Goal: Task Accomplishment & Management: Complete application form

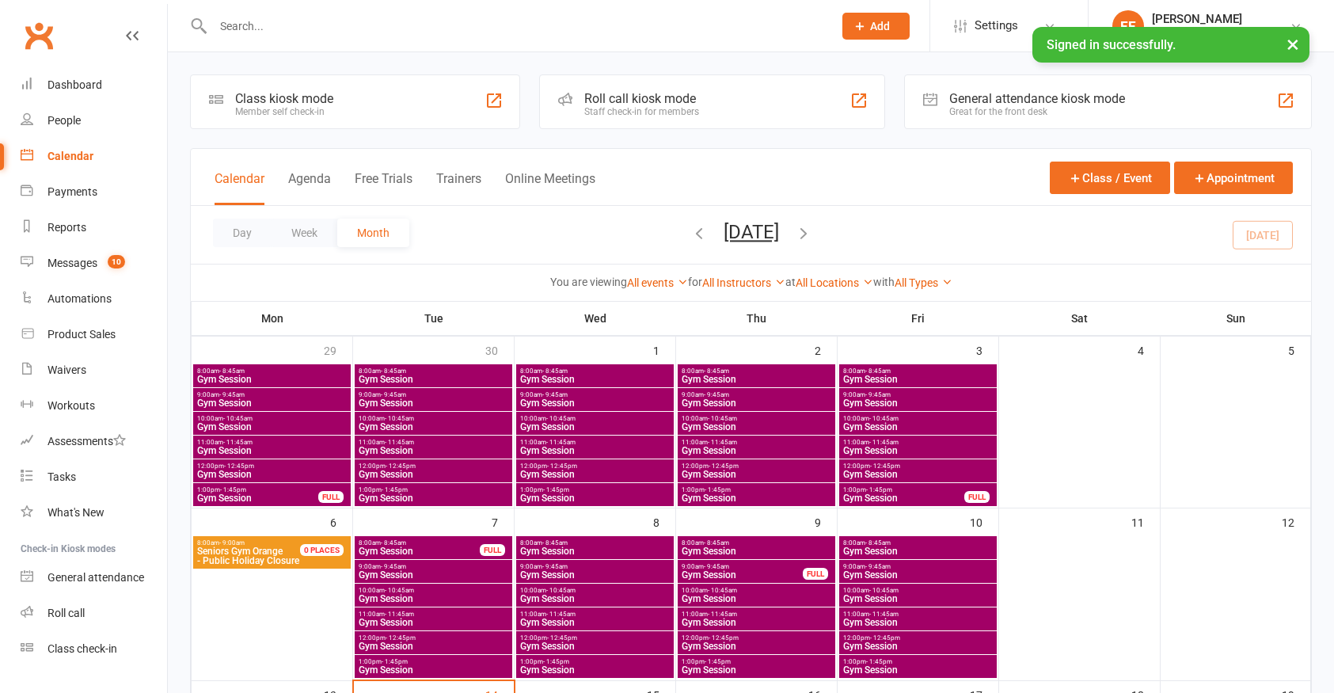
click at [268, 25] on input "text" at bounding box center [514, 26] width 613 height 22
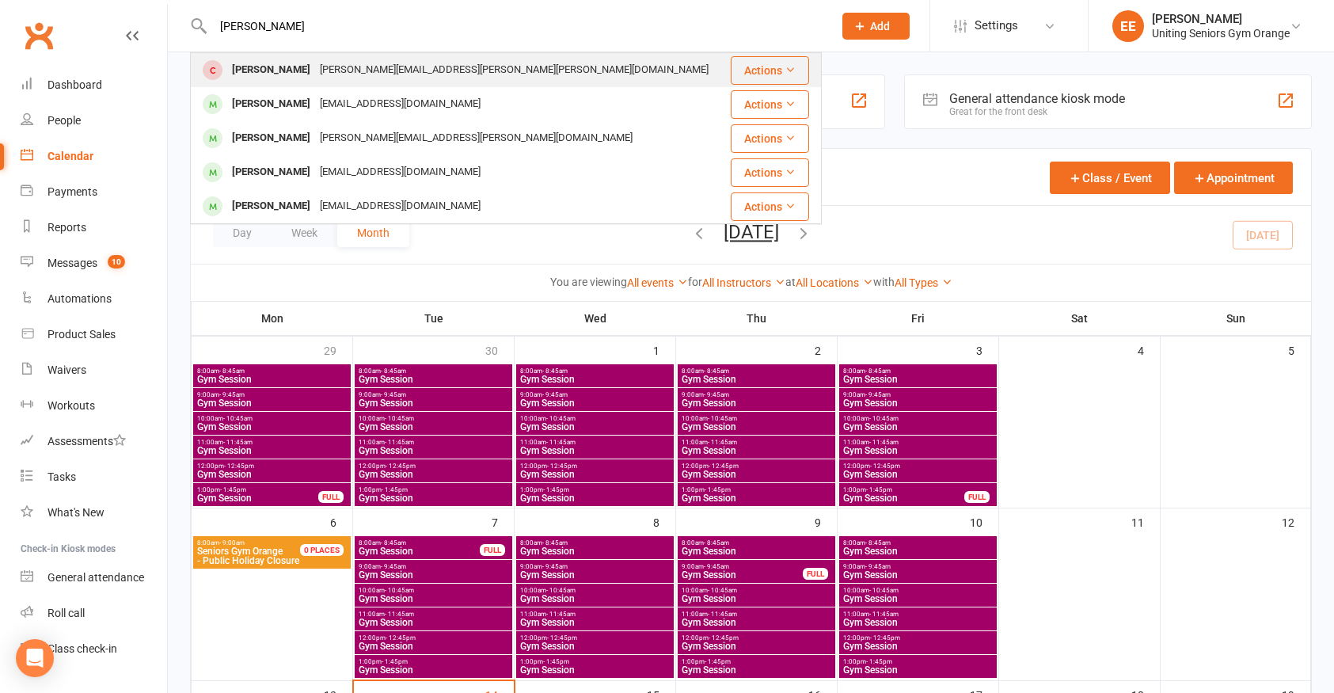
type input "[PERSON_NAME]"
click at [529, 70] on div "[PERSON_NAME] [PERSON_NAME][EMAIL_ADDRESS][PERSON_NAME][PERSON_NAME][DOMAIN_NAM…" at bounding box center [460, 70] width 536 height 32
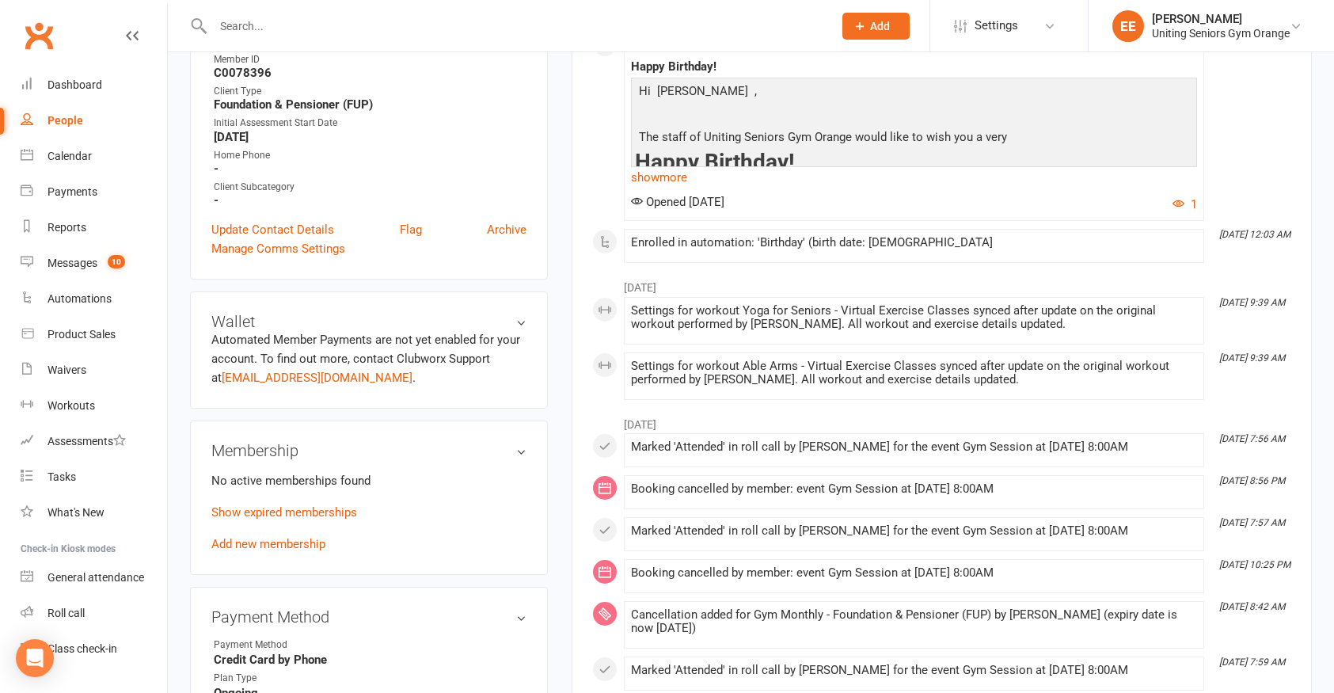
scroll to position [396, 0]
click at [275, 535] on link "Add new membership" at bounding box center [268, 542] width 114 height 14
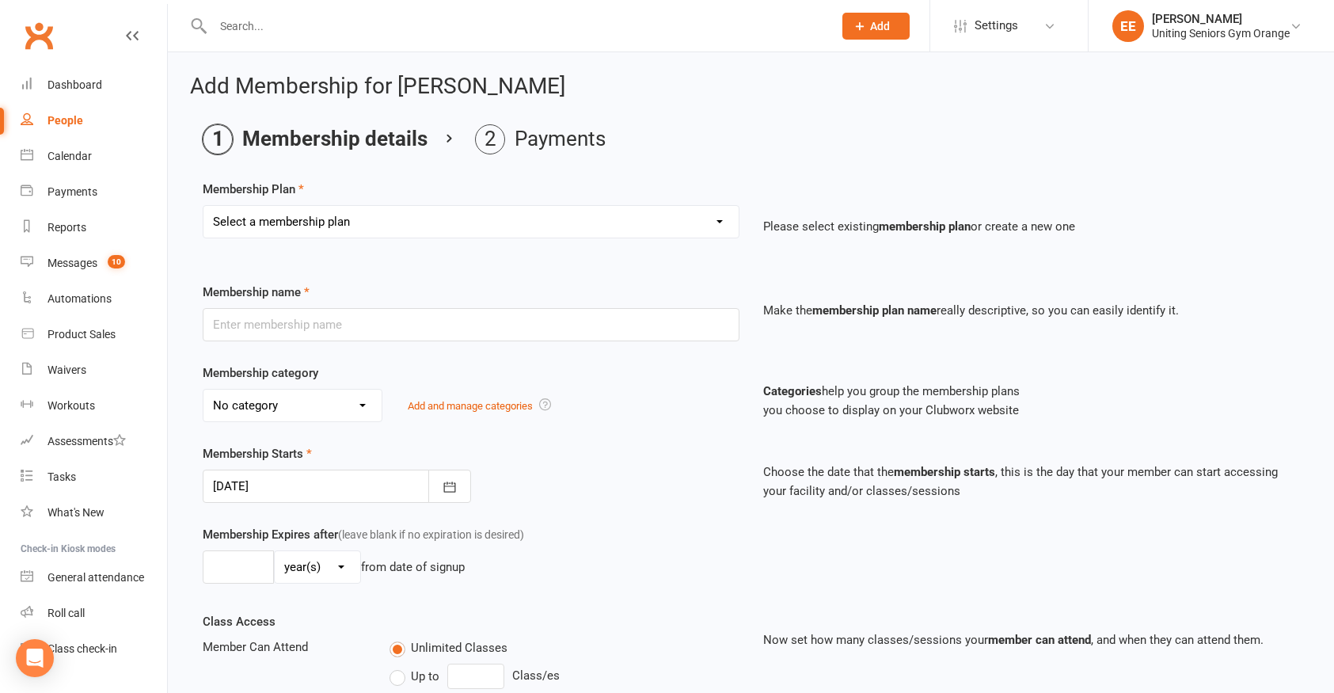
click at [446, 212] on select "Select a membership plan Create new Membership Plan Initial Assessment + Set Up…" at bounding box center [470, 222] width 535 height 32
click at [682, 230] on select "Select a membership plan Create new Membership Plan Initial Assessment + Set Up…" at bounding box center [470, 222] width 535 height 32
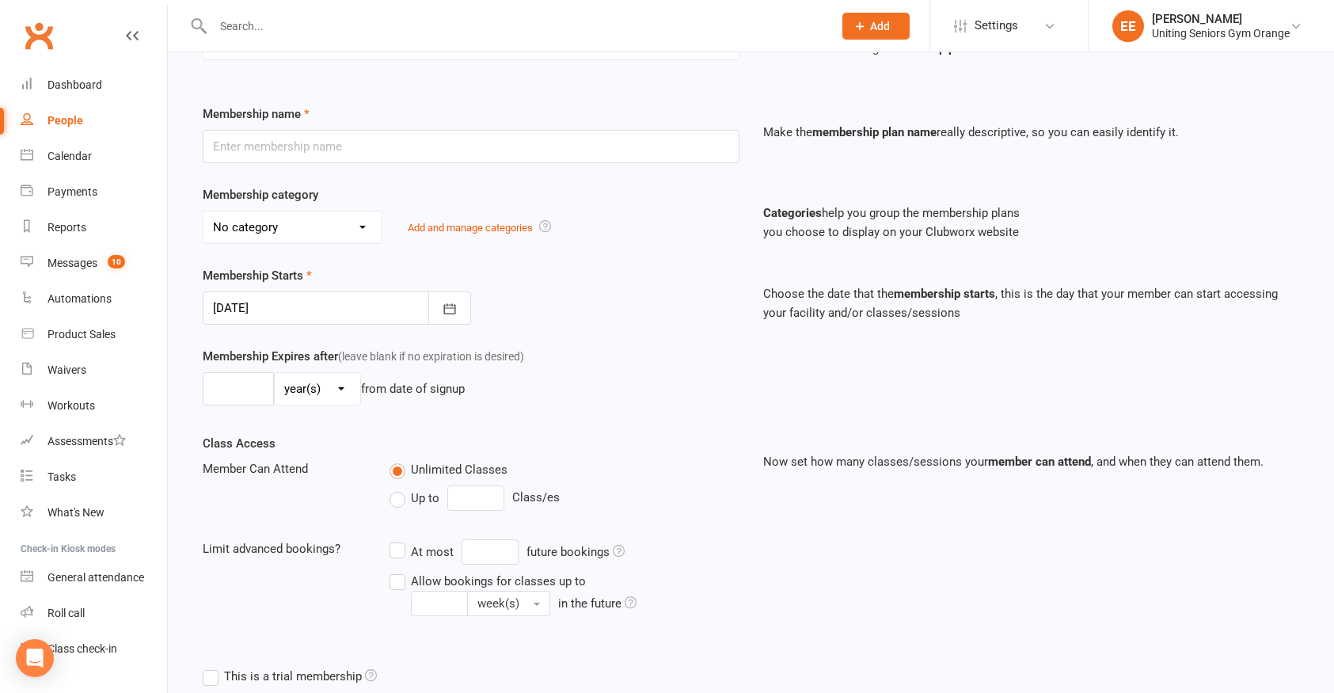
scroll to position [313, 0]
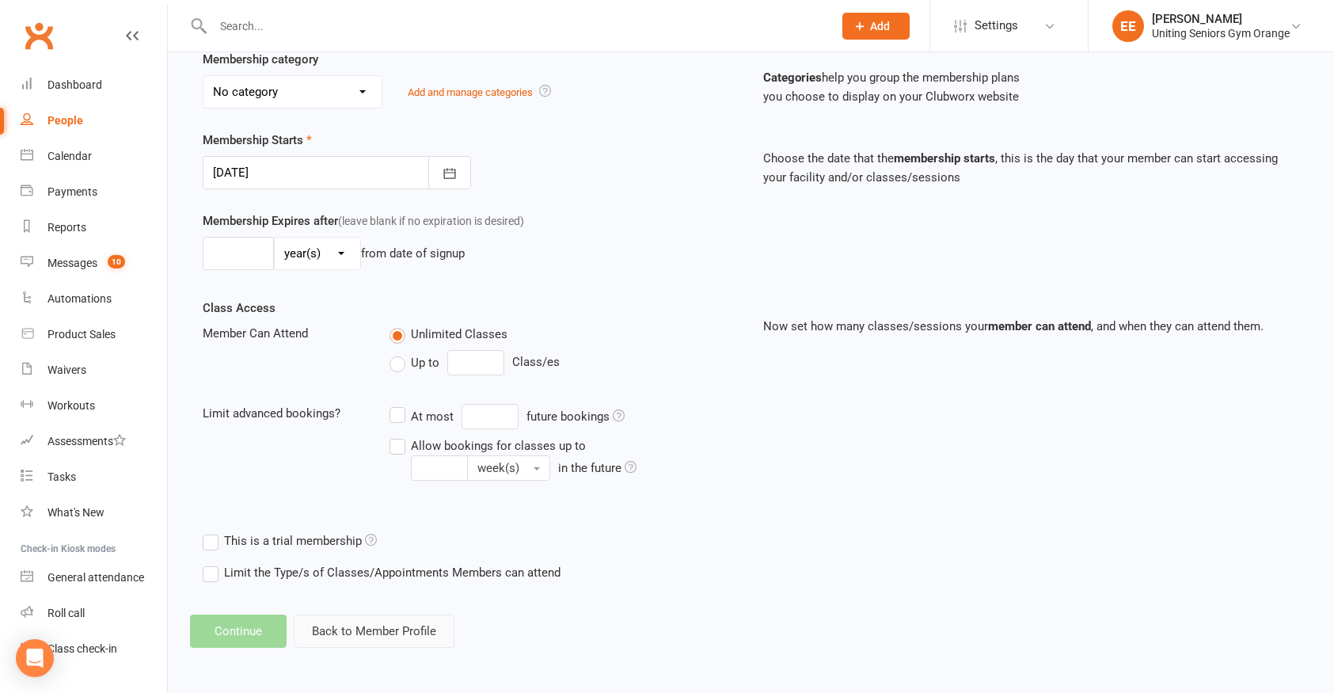
click at [354, 627] on button "Back to Member Profile" at bounding box center [374, 630] width 161 height 33
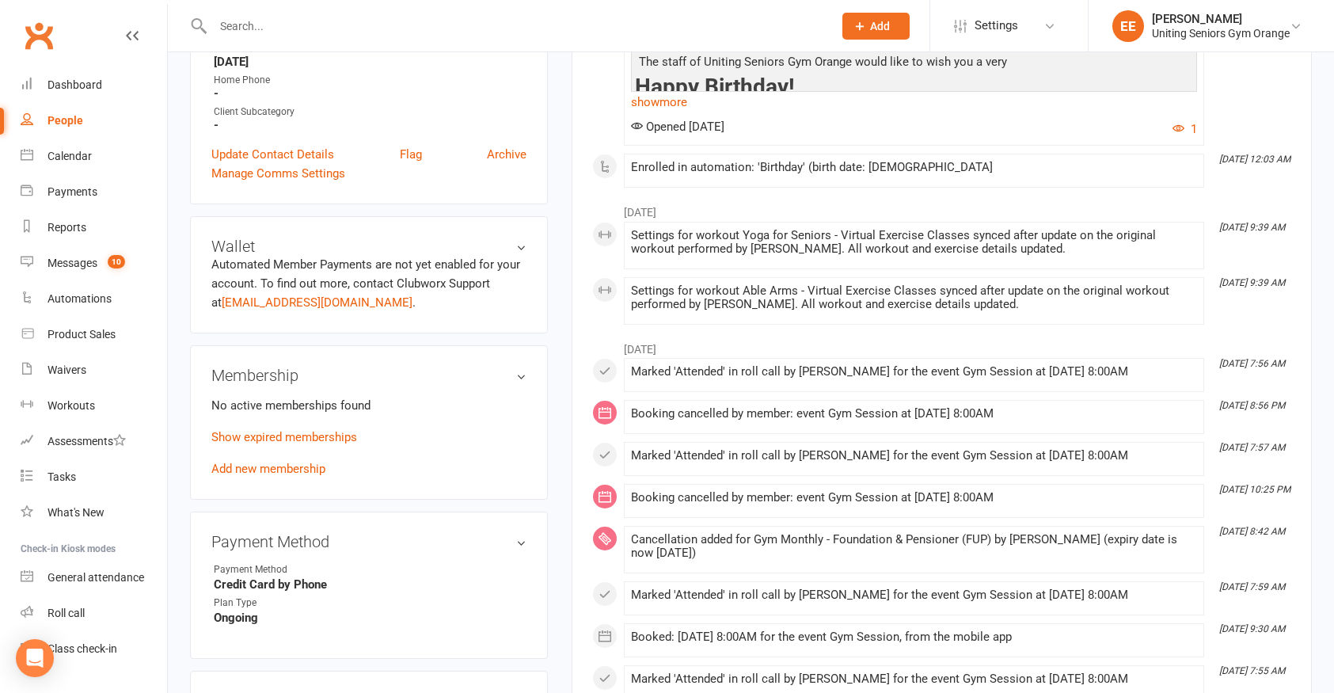
scroll to position [475, 0]
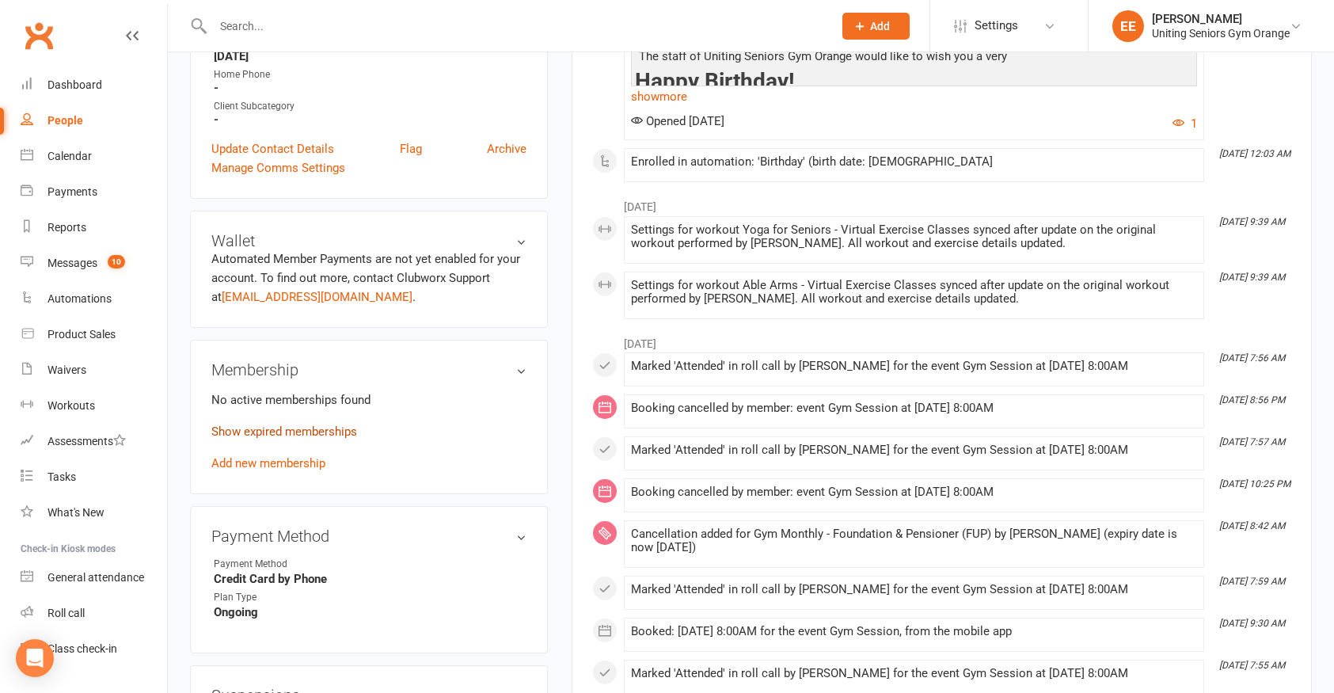
click at [290, 424] on link "Show expired memberships" at bounding box center [284, 431] width 146 height 14
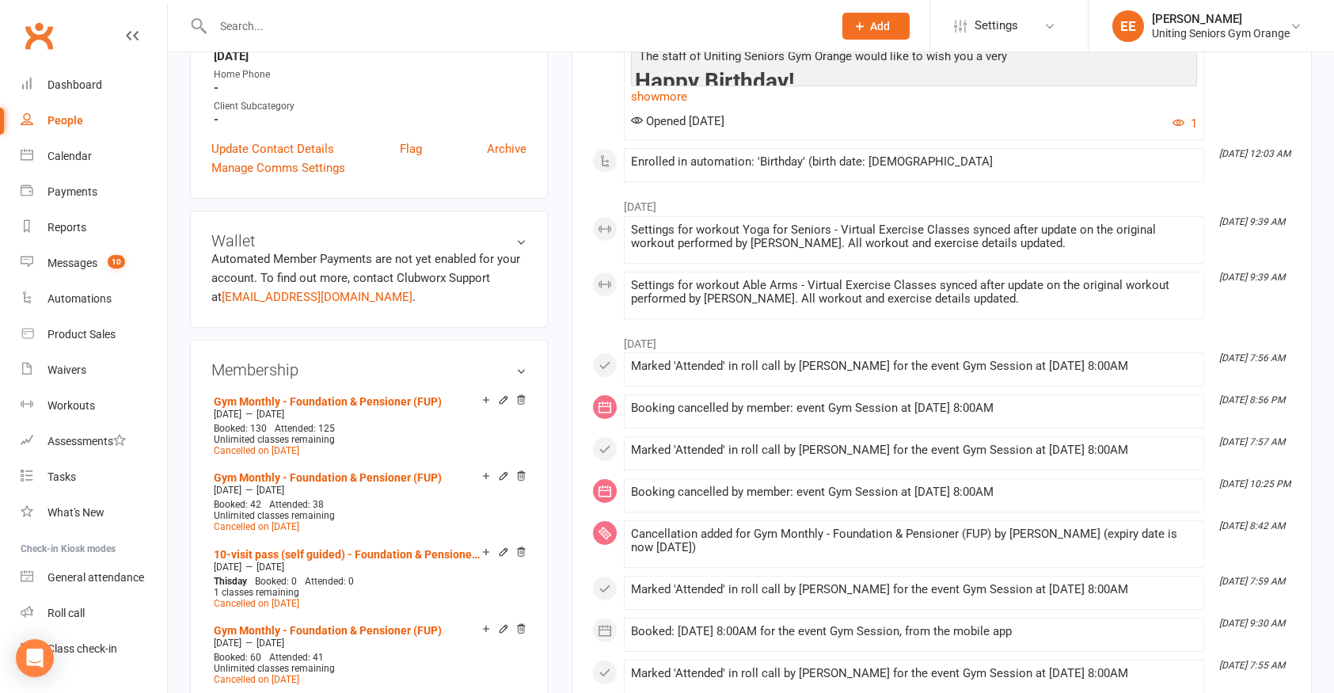
click at [525, 361] on h3 "Membership" at bounding box center [368, 369] width 315 height 17
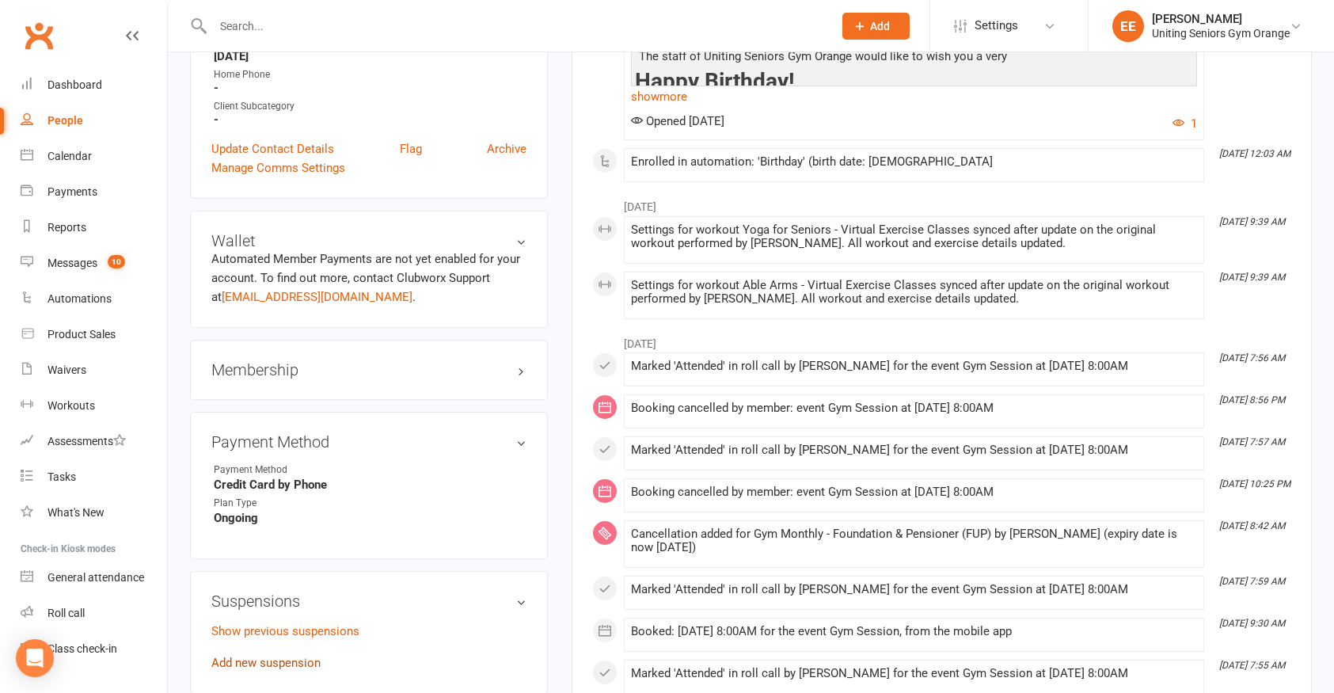
click at [280, 655] on link "Add new suspension" at bounding box center [265, 662] width 109 height 14
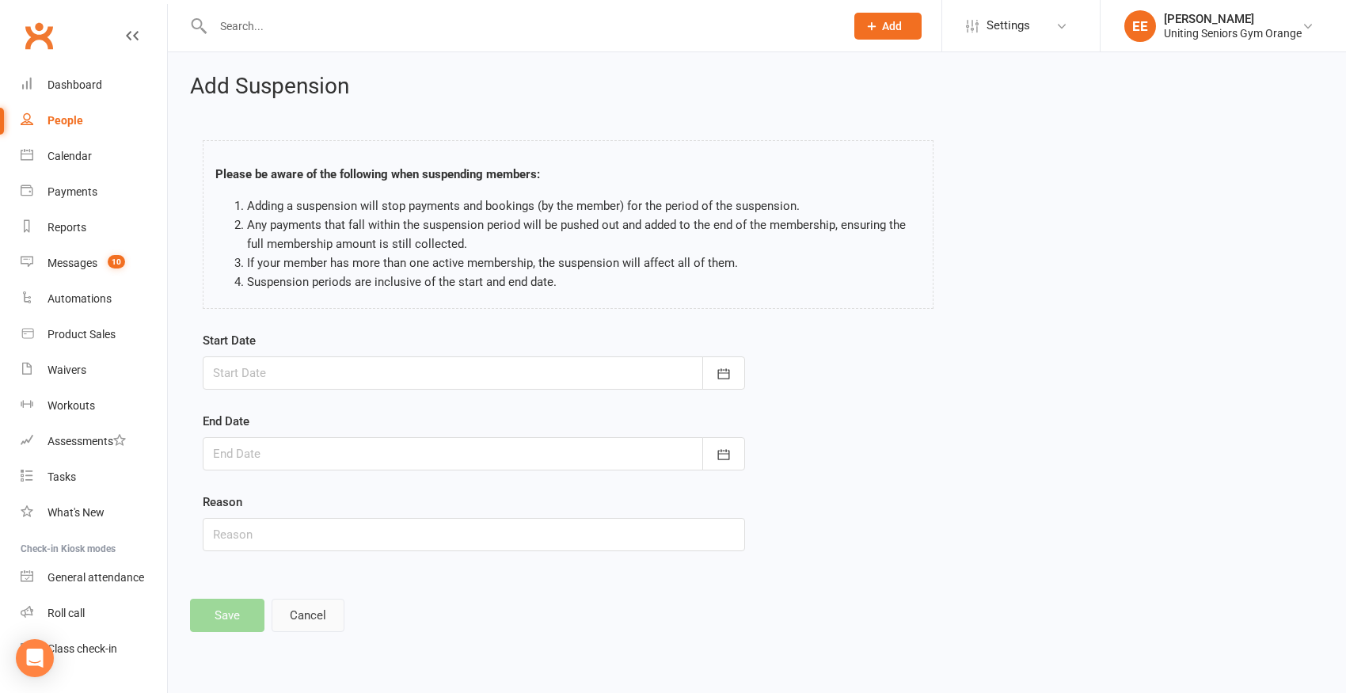
click at [318, 611] on button "Cancel" at bounding box center [307, 614] width 73 height 33
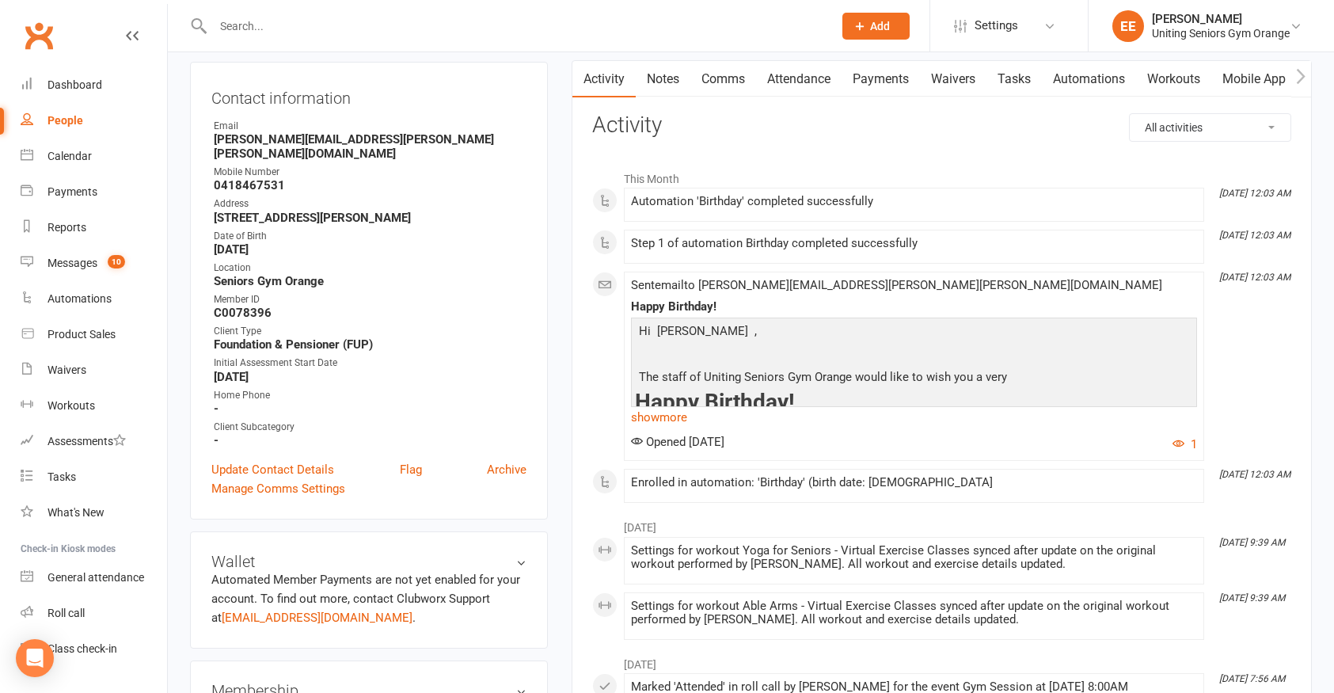
scroll to position [396, 0]
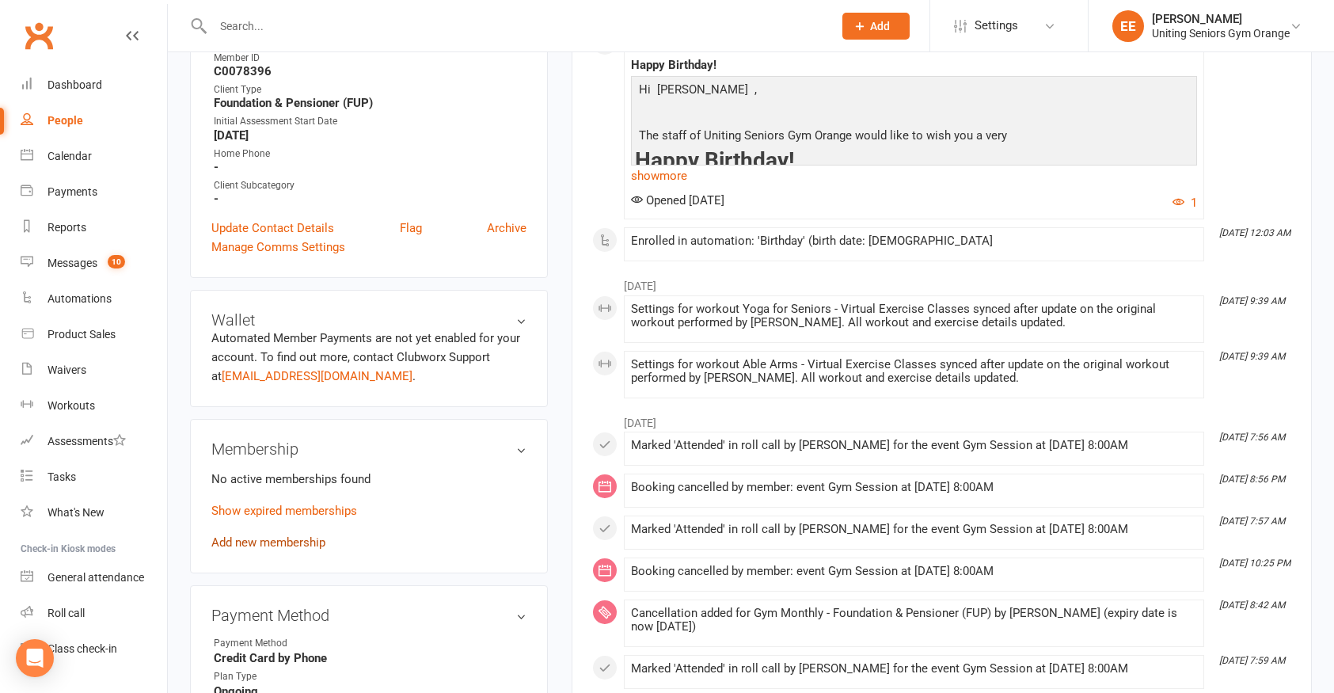
click at [256, 535] on link "Add new membership" at bounding box center [268, 542] width 114 height 14
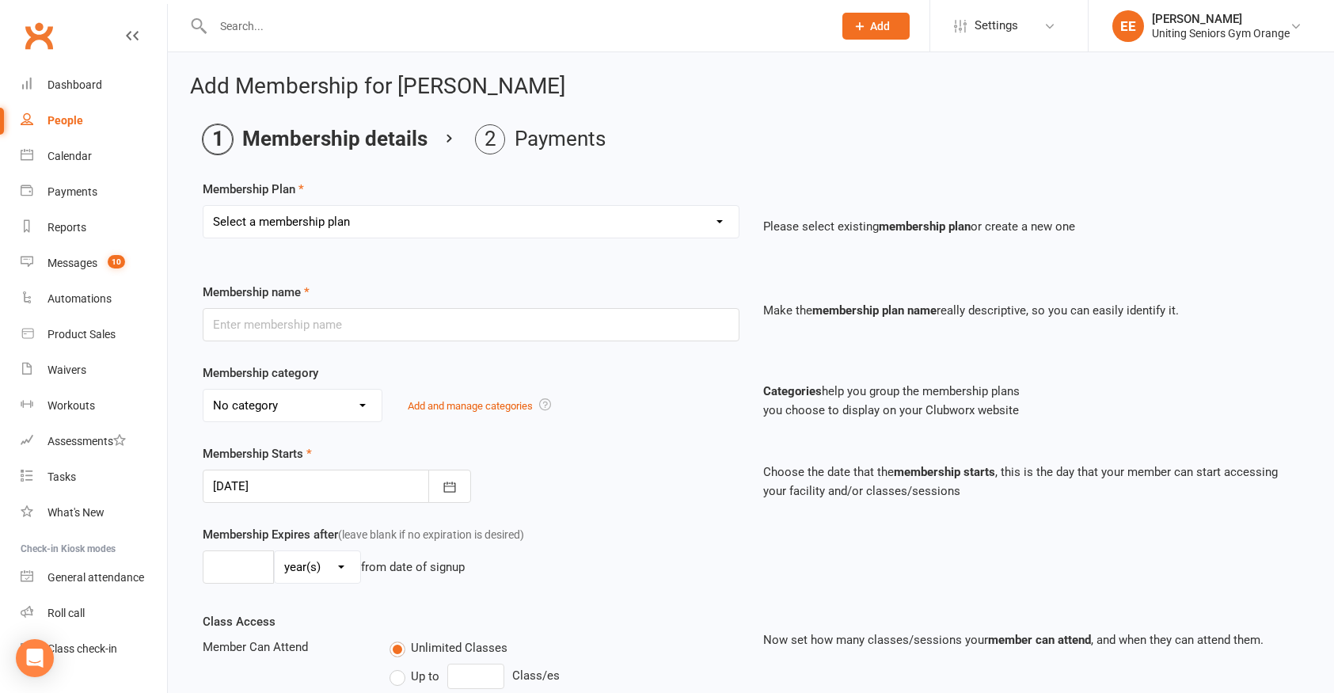
click at [646, 229] on select "Select a membership plan Create new Membership Plan Initial Assessment + Set Up…" at bounding box center [470, 222] width 535 height 32
select select "7"
click at [203, 206] on select "Select a membership plan Create new Membership Plan Initial Assessment + Set Up…" at bounding box center [470, 222] width 535 height 32
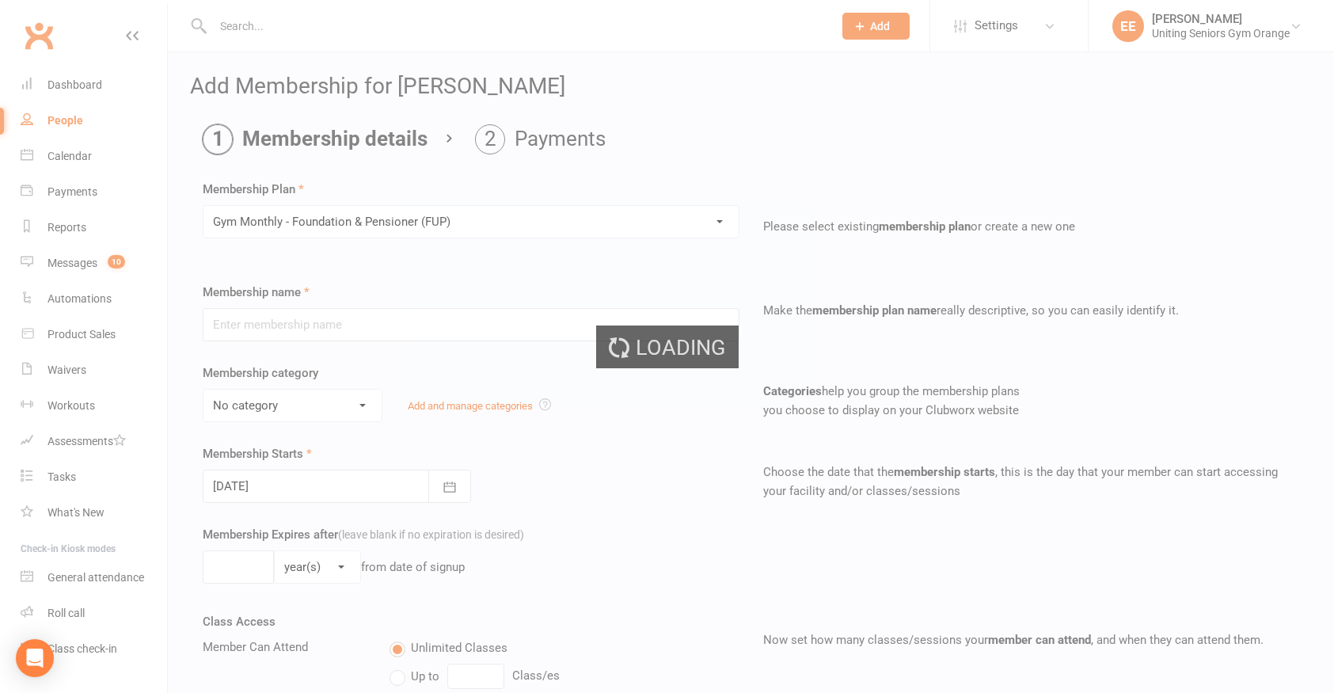
type input "Gym Monthly - Foundation & Pensioner (FUP)"
select select "3"
type input "0"
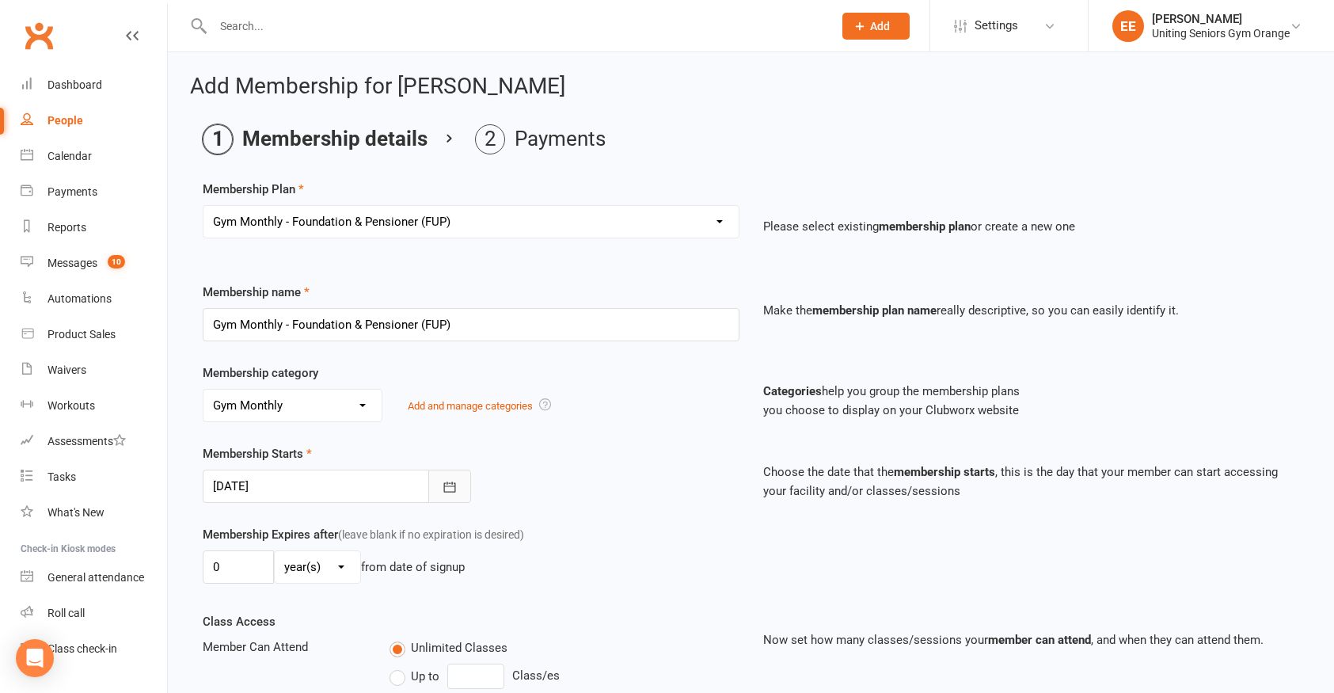
click at [454, 486] on icon "button" at bounding box center [449, 486] width 12 height 10
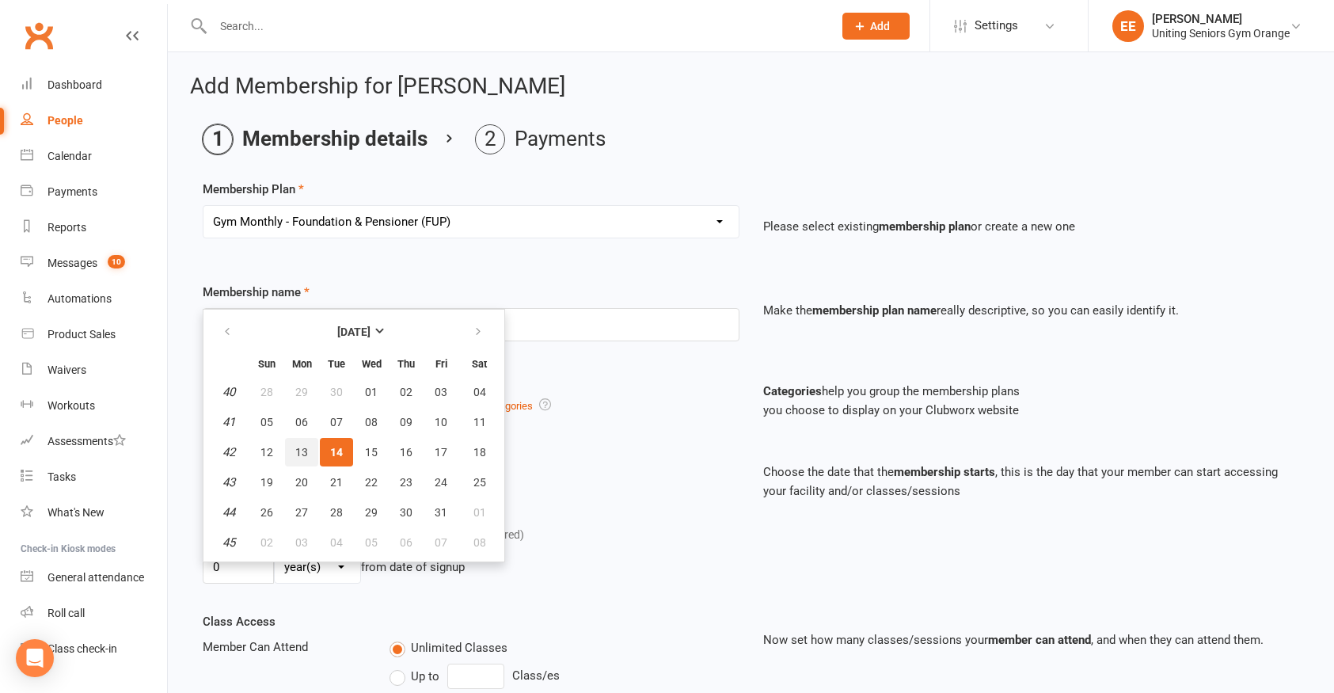
click at [312, 439] on button "13" at bounding box center [301, 452] width 33 height 28
type input "[DATE]"
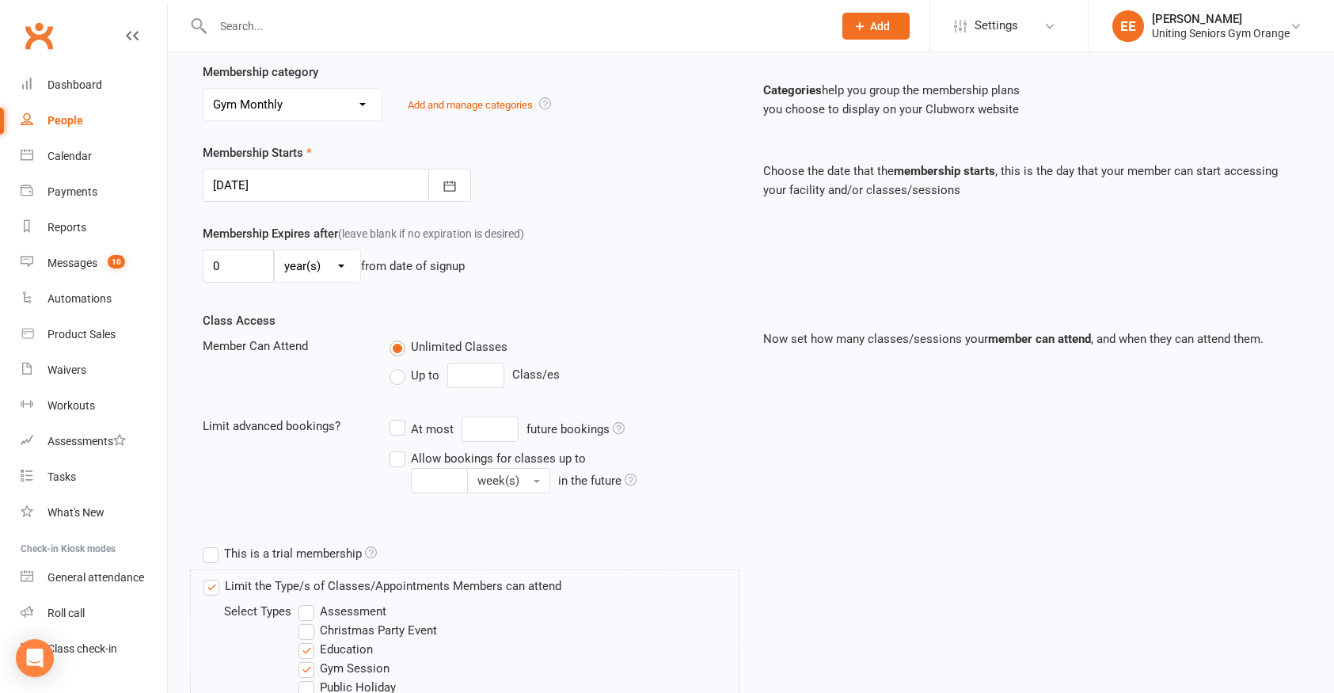
scroll to position [317, 0]
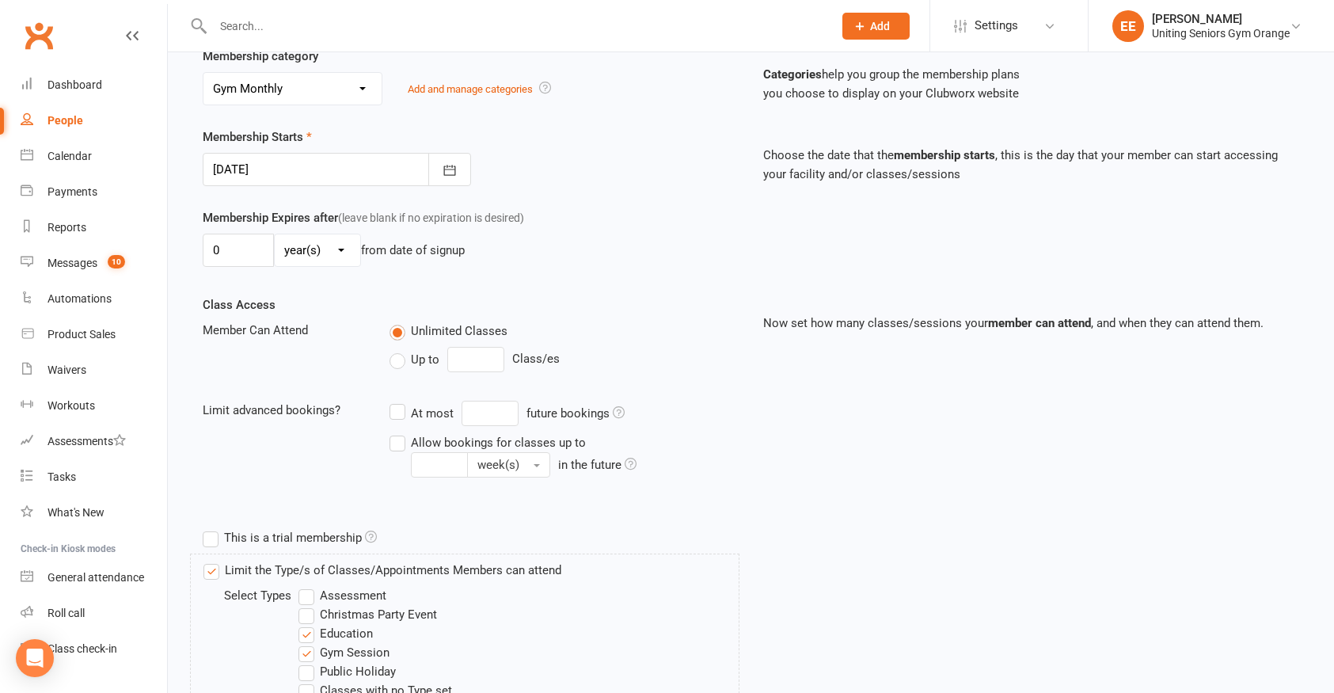
drag, startPoint x: 396, startPoint y: 445, endPoint x: 467, endPoint y: 439, distance: 71.4
click at [397, 446] on label "Allow bookings for classes up to week(s) in the future" at bounding box center [564, 454] width 350 height 45
click at [397, 432] on input "Allow bookings for classes up to week(s) in the future" at bounding box center [394, 432] width 10 height 0
click at [468, 452] on input "Allow bookings for classes up to week(s) in the future" at bounding box center [439, 464] width 57 height 25
type input "4"
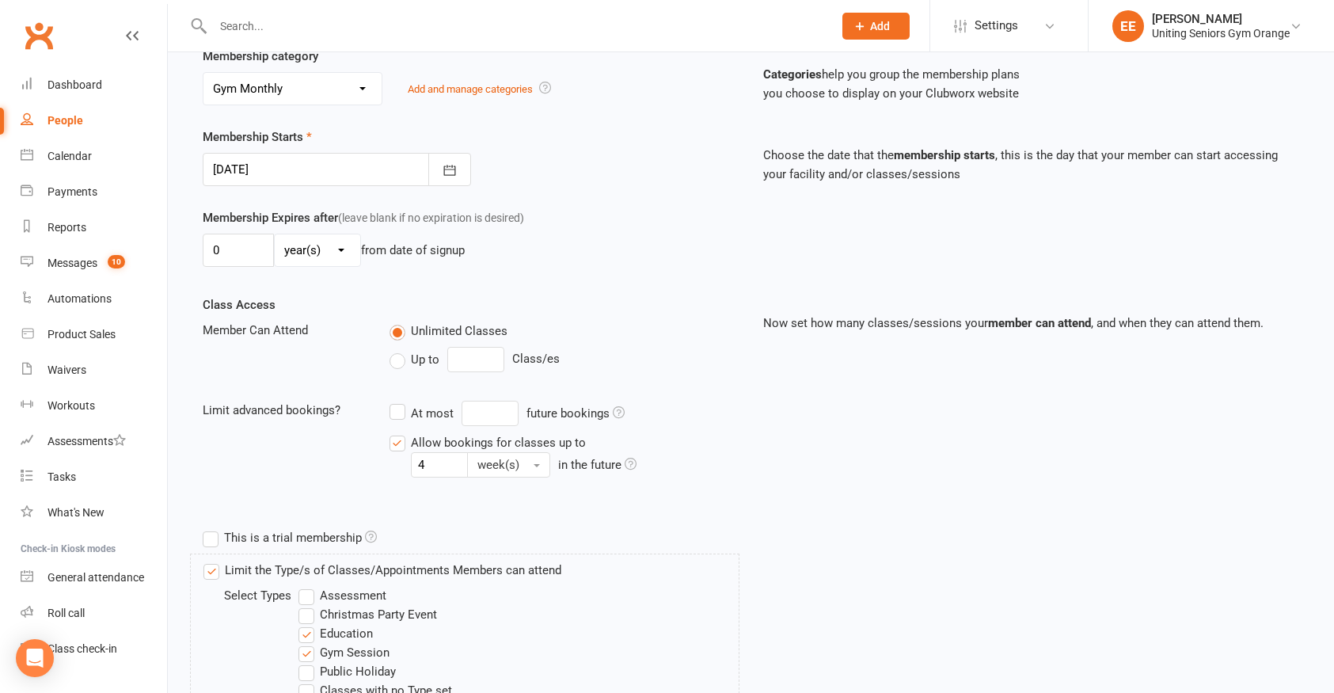
click at [504, 519] on div "Class Access Member Can Attend Unlimited Classes Up to Class/es Limit advanced …" at bounding box center [751, 408] width 1120 height 226
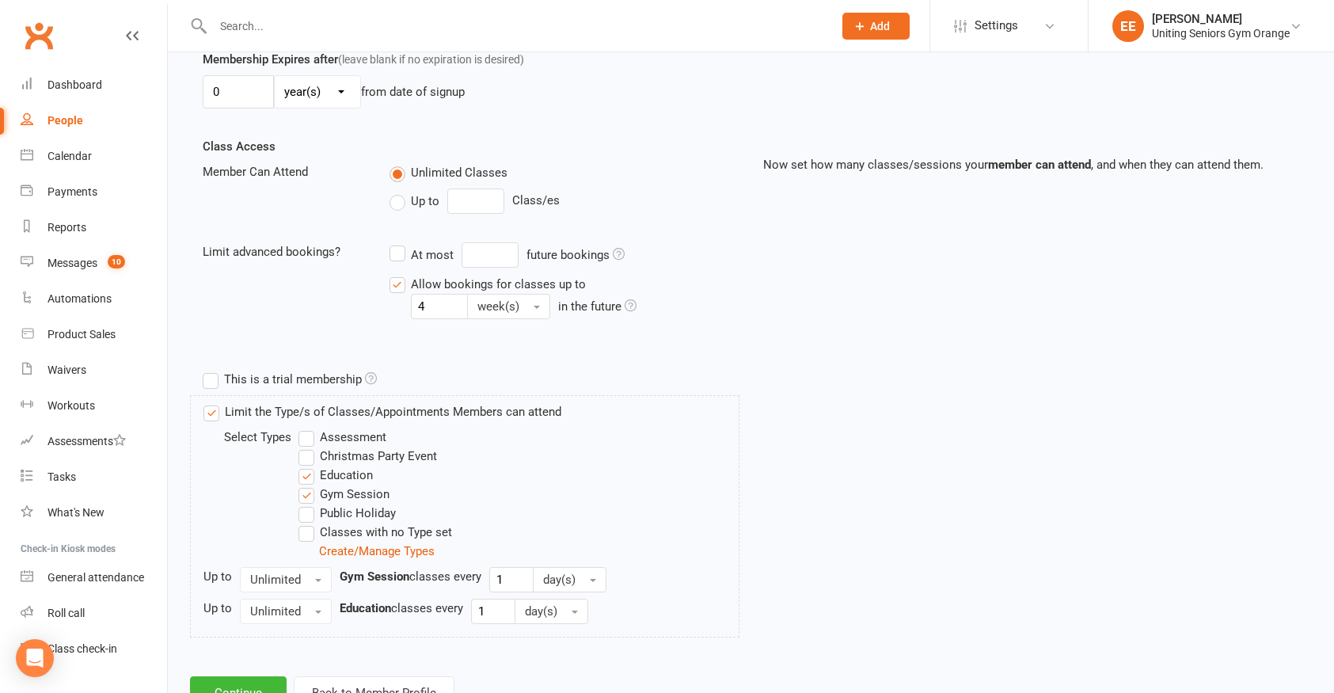
scroll to position [537, 0]
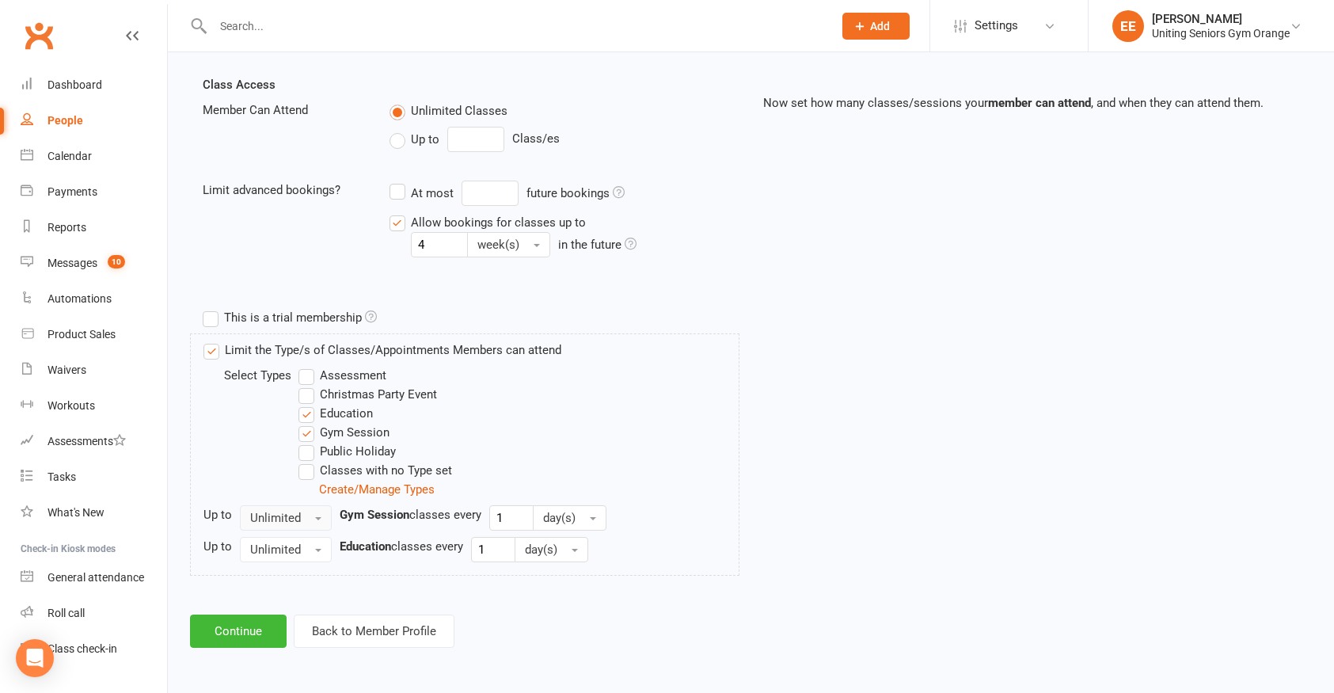
click at [290, 512] on span "Unlimited" at bounding box center [275, 517] width 51 height 14
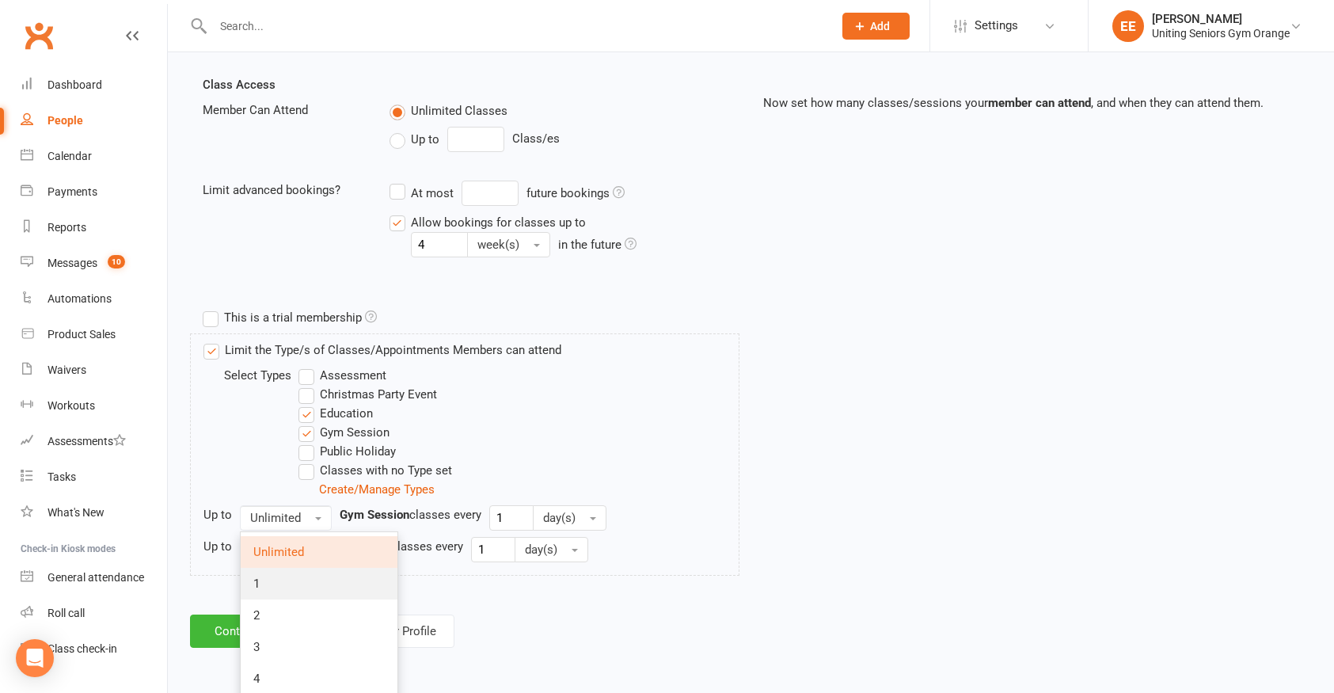
click at [286, 581] on link "1" at bounding box center [319, 583] width 157 height 32
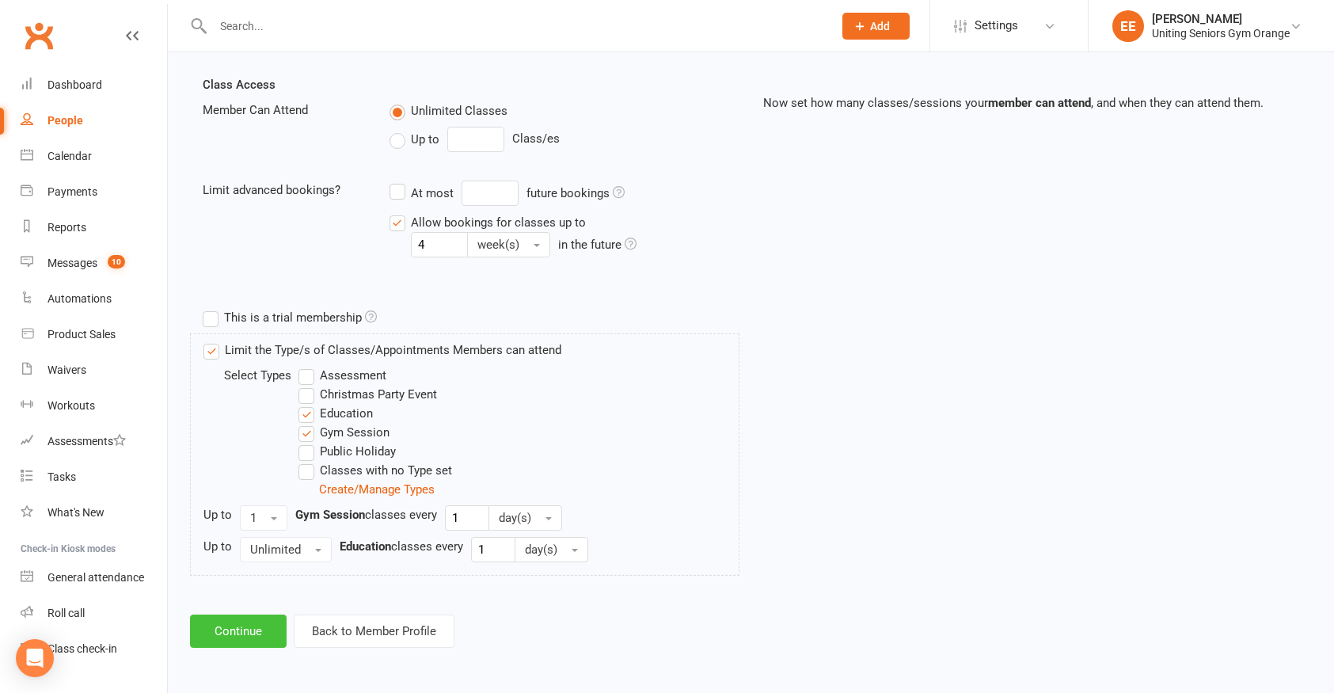
click at [242, 632] on button "Continue" at bounding box center [238, 630] width 97 height 33
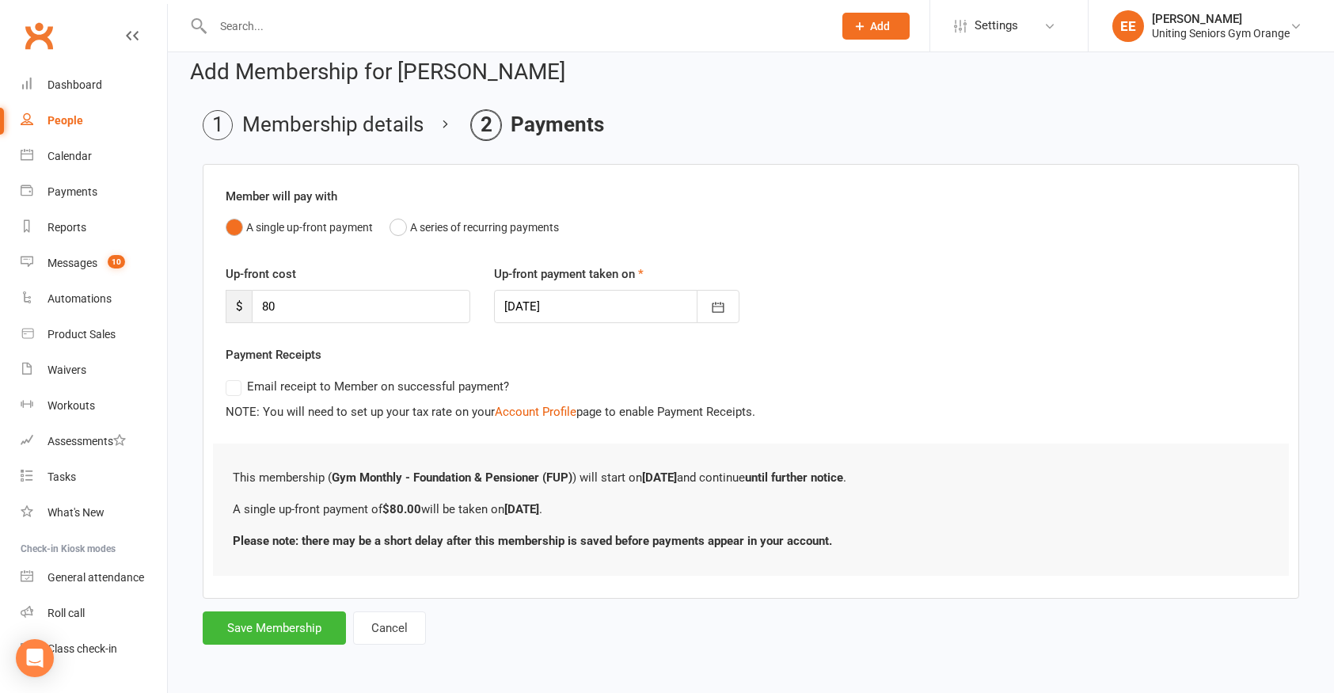
scroll to position [0, 0]
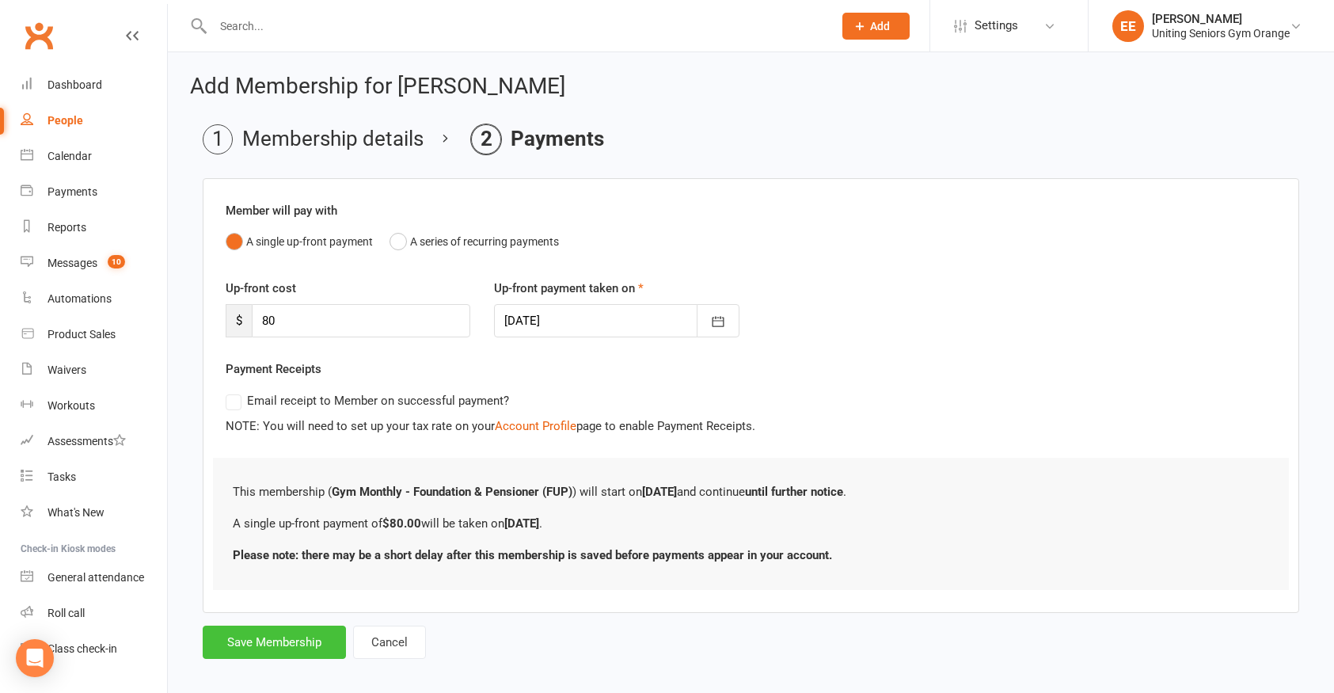
click at [274, 637] on button "Save Membership" at bounding box center [274, 641] width 143 height 33
